Goal: Communication & Community: Share content

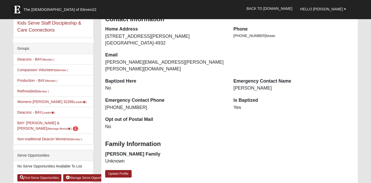
scroll to position [81, 0]
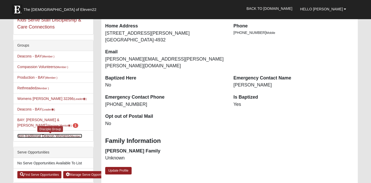
click at [52, 136] on link "Non-traditional Deacon Womens (Member )" at bounding box center [49, 136] width 65 height 4
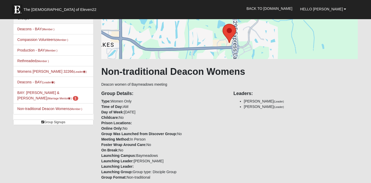
scroll to position [34, 0]
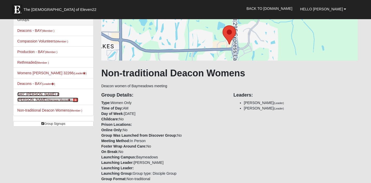
click at [54, 96] on link "BAY: Wilford - Matt & Ashley (Marriage Mentor ) 1" at bounding box center [47, 97] width 61 height 10
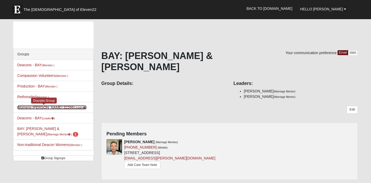
click at [28, 109] on link "Womens [PERSON_NAME] 32266 (Leader )" at bounding box center [51, 107] width 69 height 4
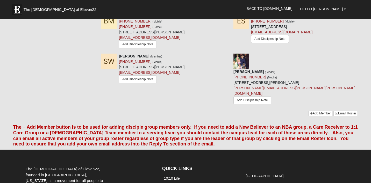
scroll to position [375, 0]
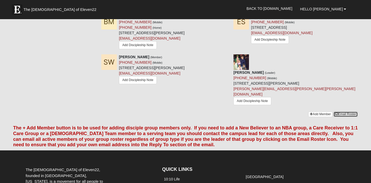
click at [341, 112] on link "Email Roster" at bounding box center [345, 114] width 24 height 5
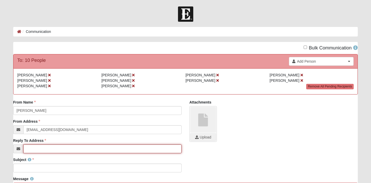
click at [118, 151] on input "Reply To Address" at bounding box center [102, 149] width 158 height 9
type input "[PERSON_NAME][EMAIL_ADDRESS][PERSON_NAME][PERSON_NAME][DOMAIN_NAME]"
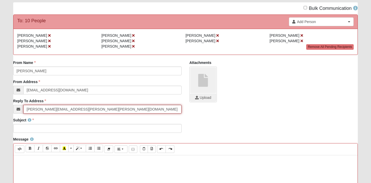
scroll to position [44, 0]
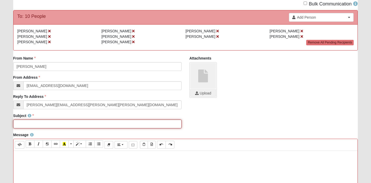
click at [100, 124] on input "Subject" at bounding box center [97, 124] width 168 height 9
type input "[DATE] group"
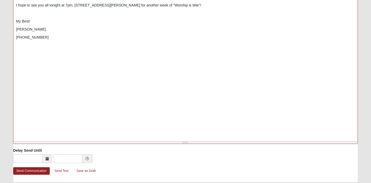
scroll to position [229, 0]
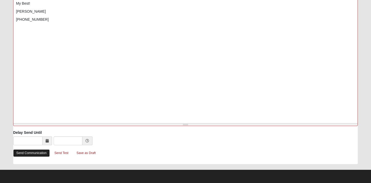
click at [27, 154] on link "Send Communication" at bounding box center [31, 154] width 37 height 8
